Goal: Task Accomplishment & Management: Manage account settings

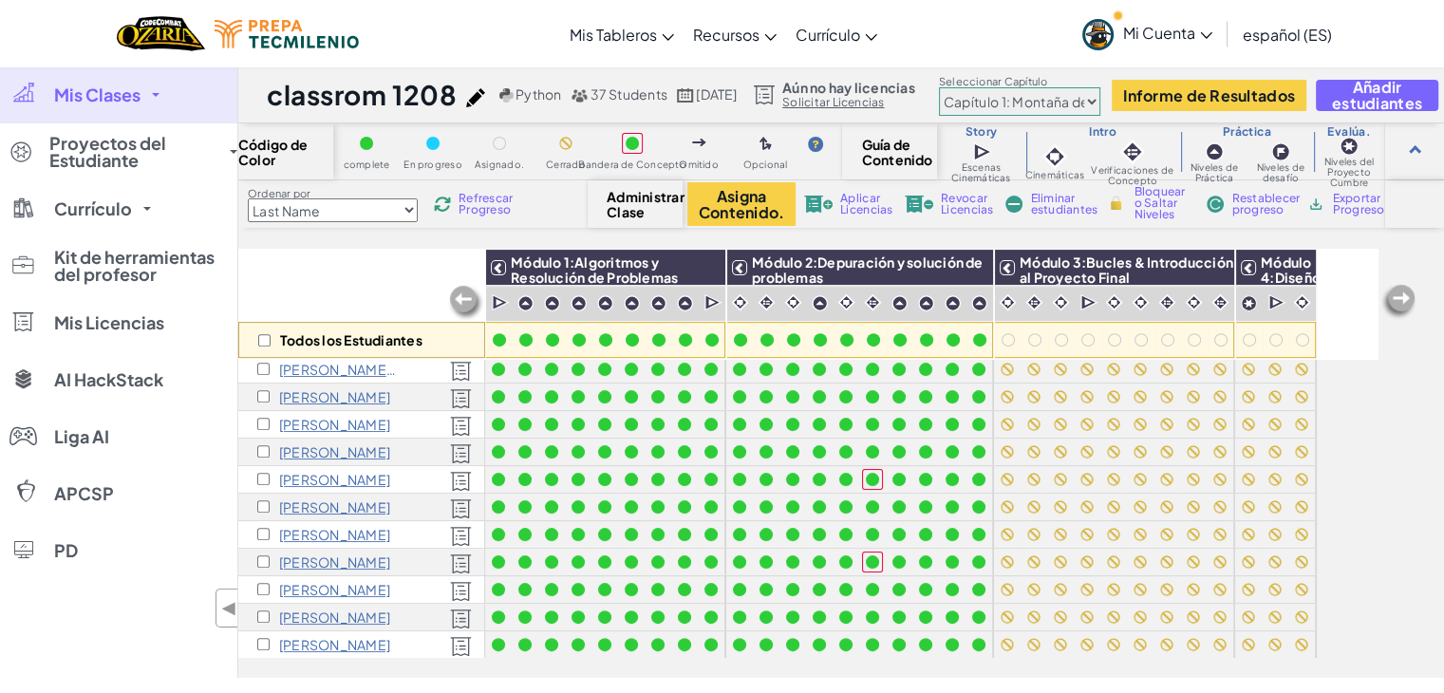
scroll to position [665, 0]
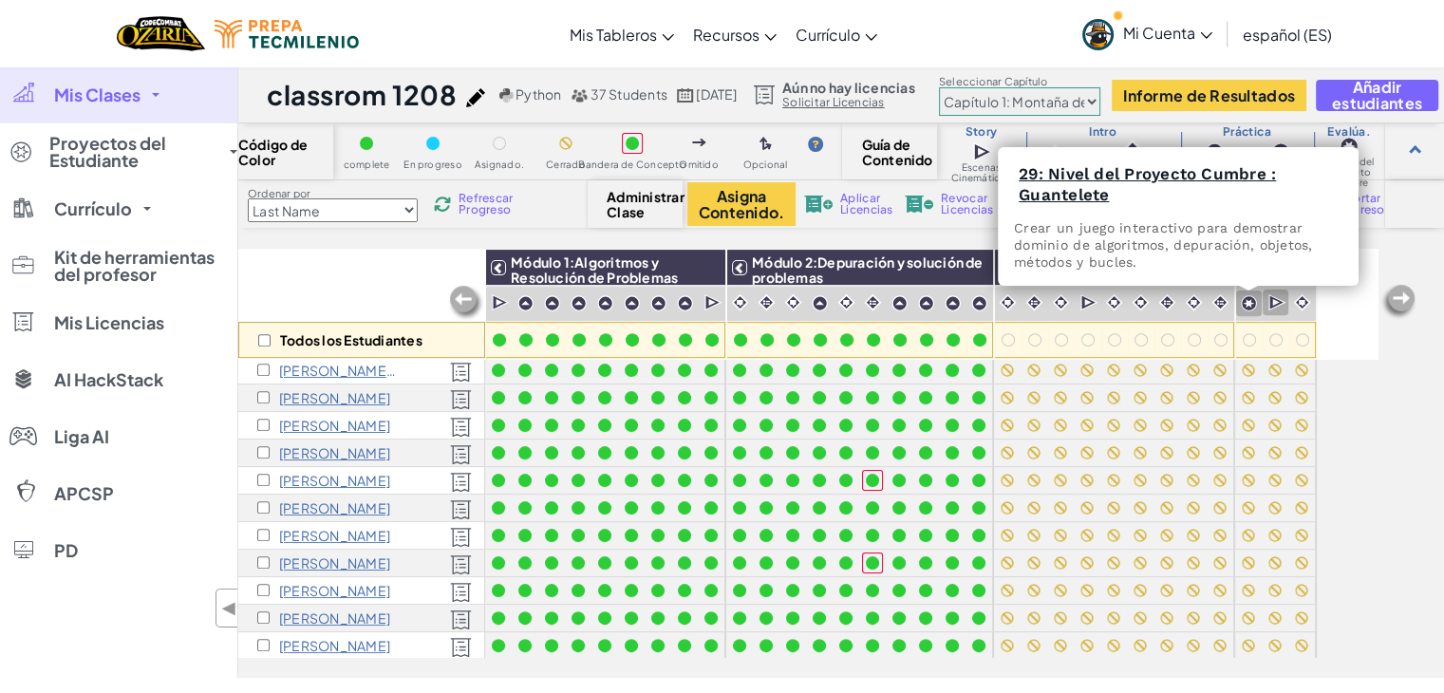
click at [1242, 303] on img at bounding box center [1249, 303] width 16 height 16
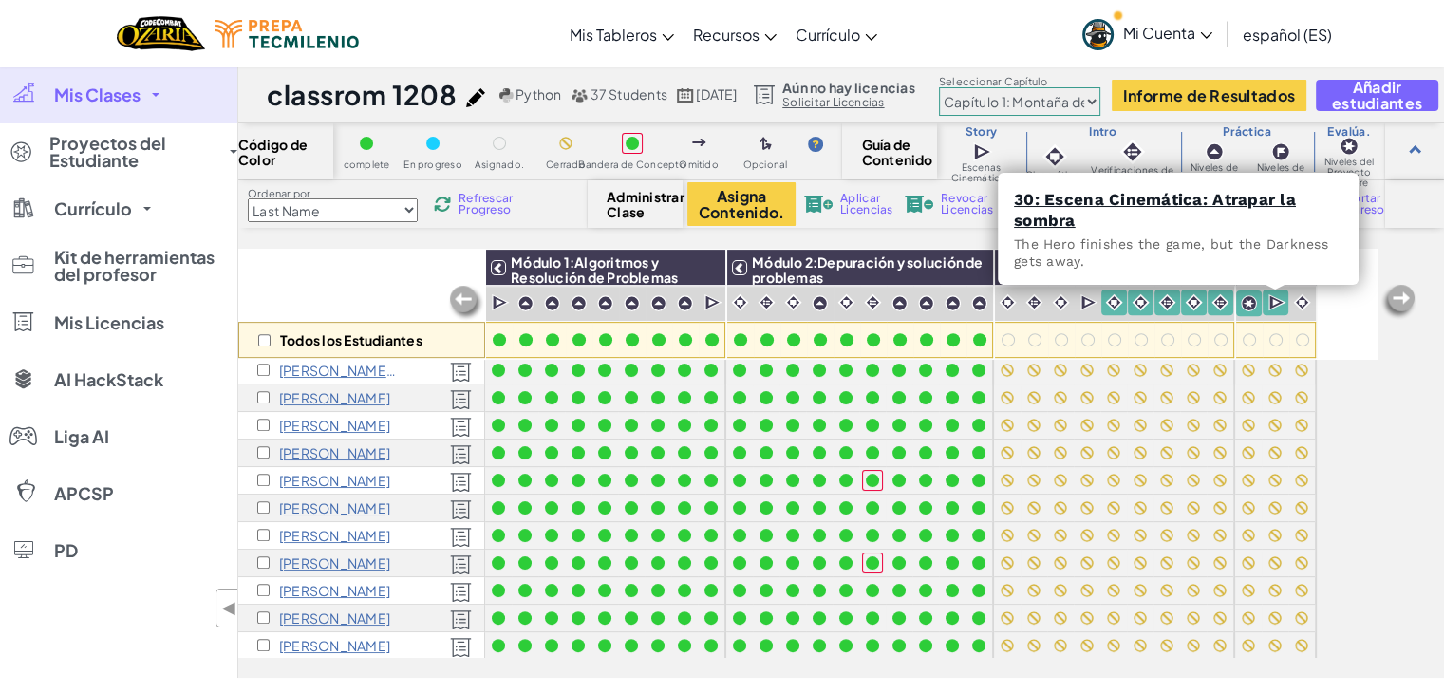
click at [1277, 310] on img at bounding box center [1277, 302] width 18 height 19
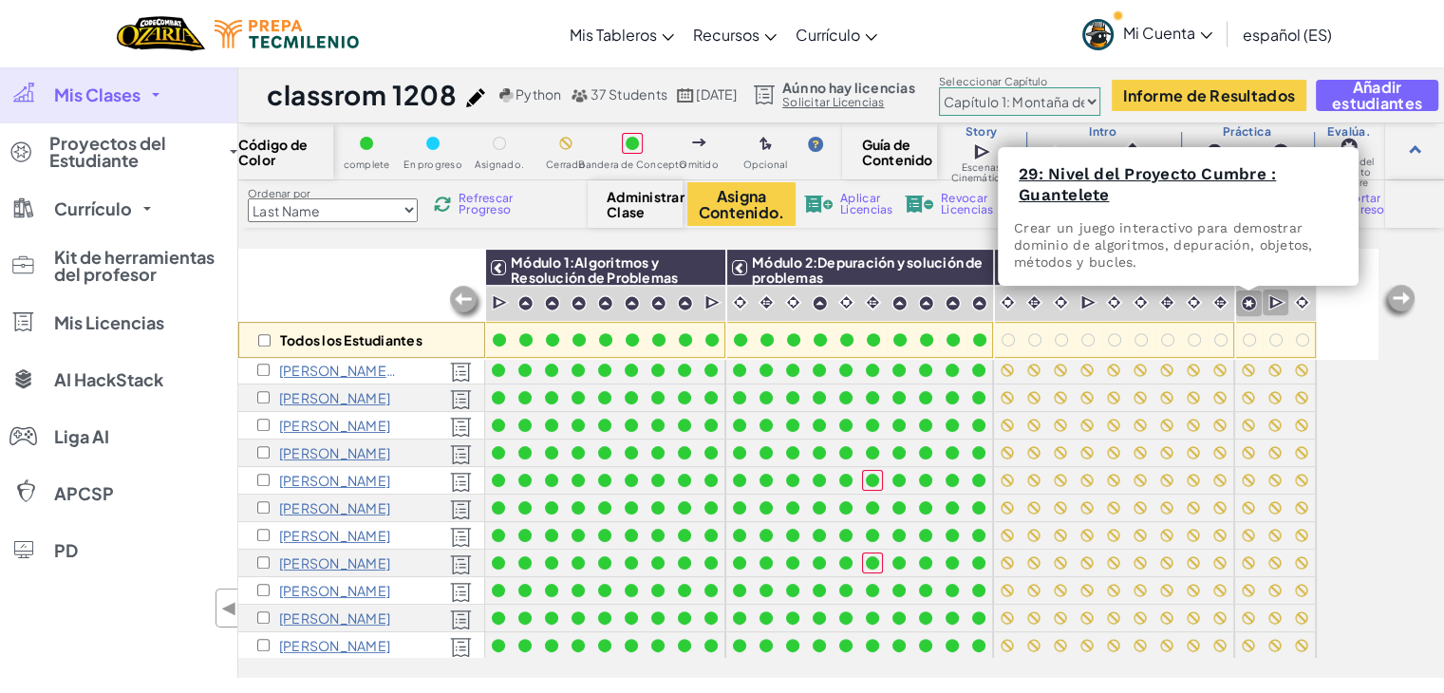
click at [1242, 304] on img at bounding box center [1249, 303] width 16 height 16
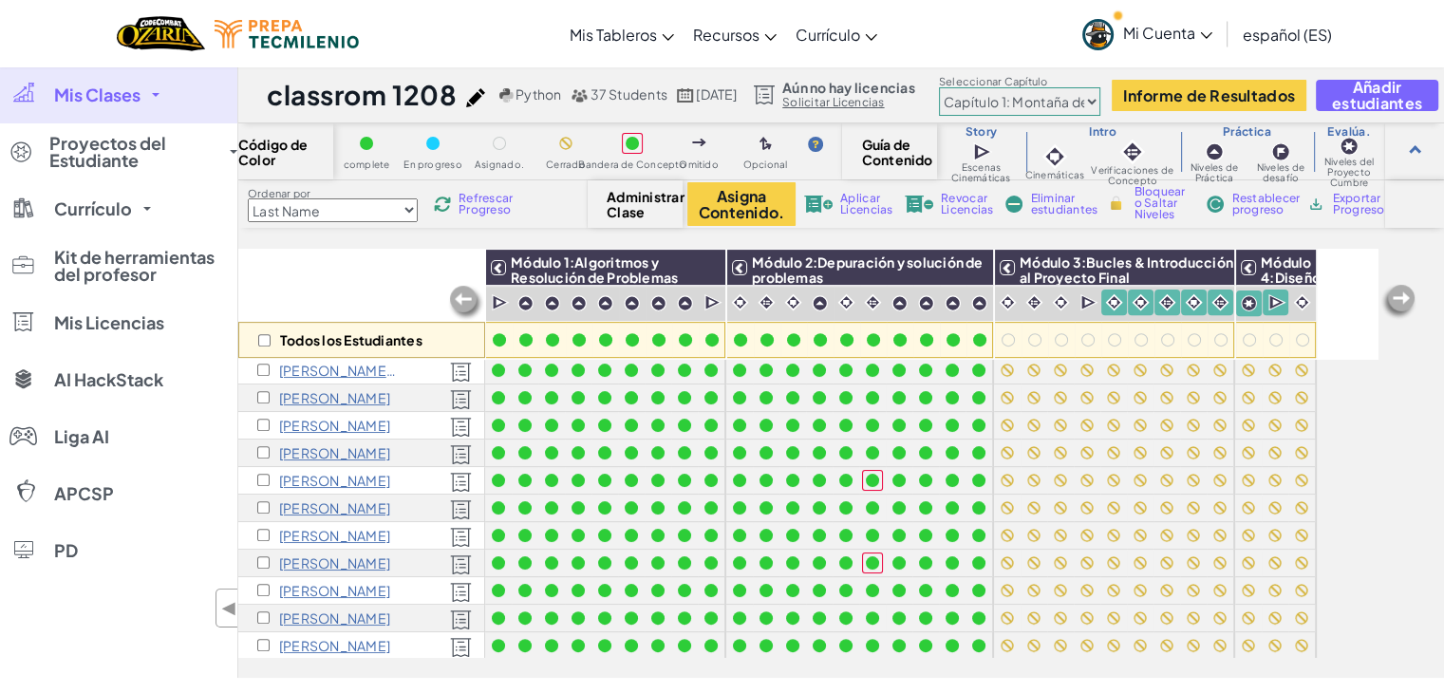
click at [1415, 372] on div "Todos los Estudiantes Módulo 1:Algoritmos y Resolución de Problemas Módulo 2:De…" at bounding box center [841, 463] width 1206 height 429
click at [1415, 373] on div "Todos los Estudiantes Módulo 1:Algoritmos y Resolución de Problemas Módulo 2:De…" at bounding box center [841, 463] width 1206 height 429
click at [344, 282] on div "Todos los Estudiantes" at bounding box center [361, 304] width 247 height 110
click at [334, 282] on div "Todos los Estudiantes" at bounding box center [361, 304] width 247 height 110
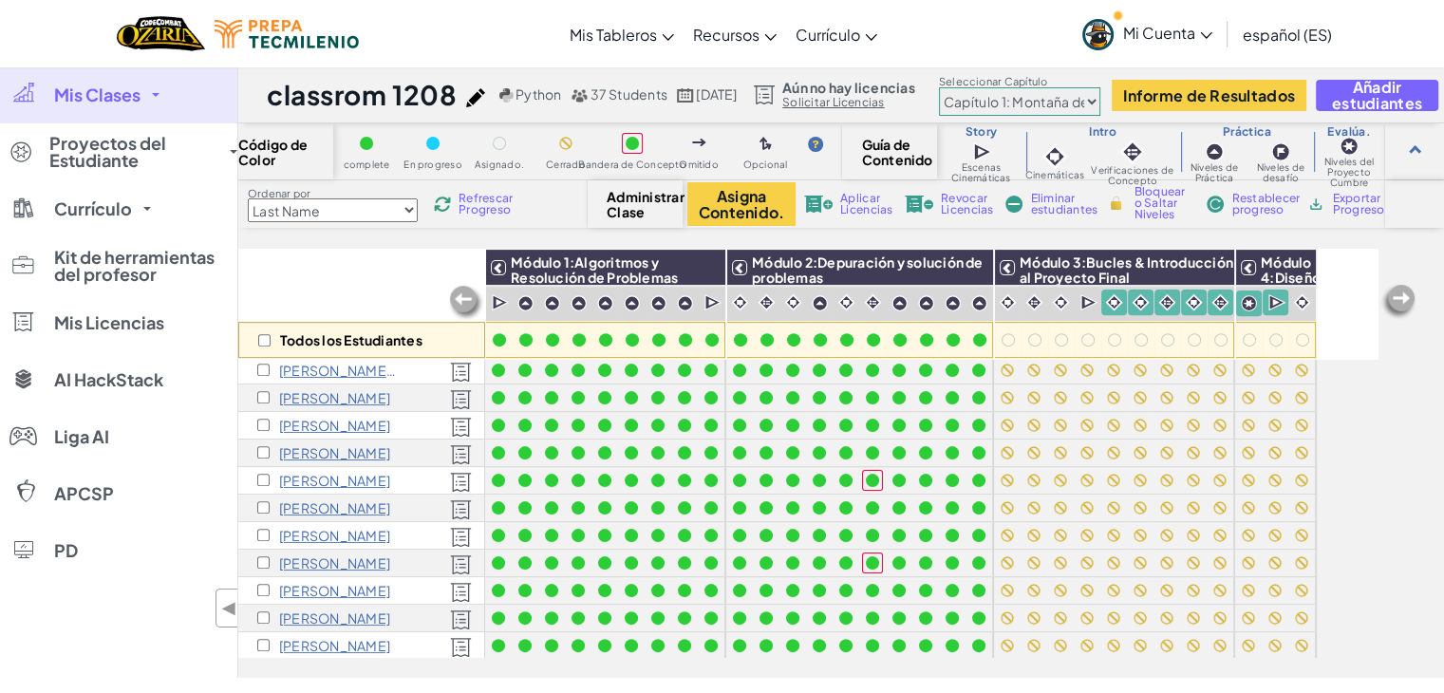
click at [315, 268] on div "Todos los Estudiantes" at bounding box center [361, 304] width 247 height 110
click at [1425, 503] on div "Todos los Estudiantes Módulo 1:Algoritmos y Resolución de Problemas Módulo 2:De…" at bounding box center [841, 463] width 1206 height 429
click at [1424, 503] on div "Todos los Estudiantes Módulo 1:Algoritmos y Resolución de Problemas Módulo 2:De…" at bounding box center [841, 463] width 1206 height 429
click at [1415, 498] on div "Todos los Estudiantes Módulo 1:Algoritmos y Resolución de Problemas Módulo 2:De…" at bounding box center [841, 463] width 1206 height 429
click at [1418, 497] on div "Todos los Estudiantes Módulo 1:Algoritmos y Resolución de Problemas Módulo 2:De…" at bounding box center [841, 463] width 1206 height 429
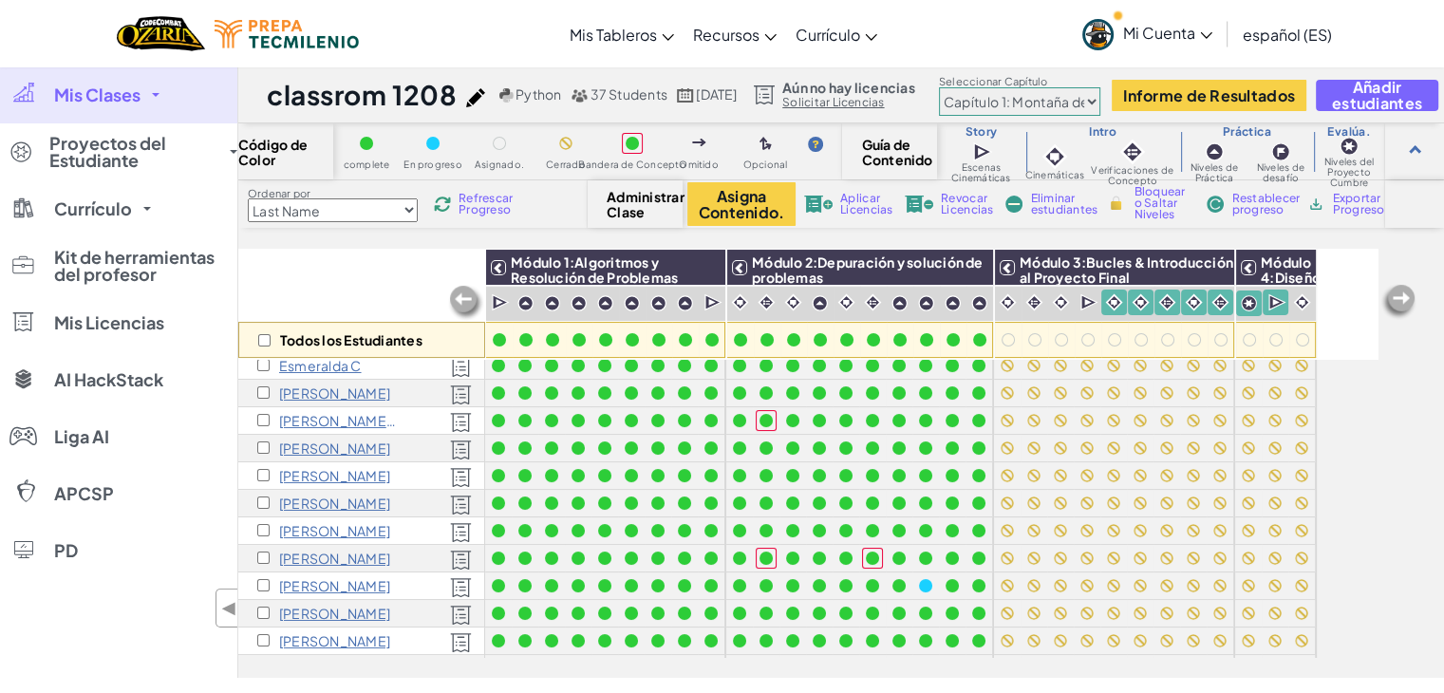
scroll to position [0, 0]
